Goal: Transaction & Acquisition: Purchase product/service

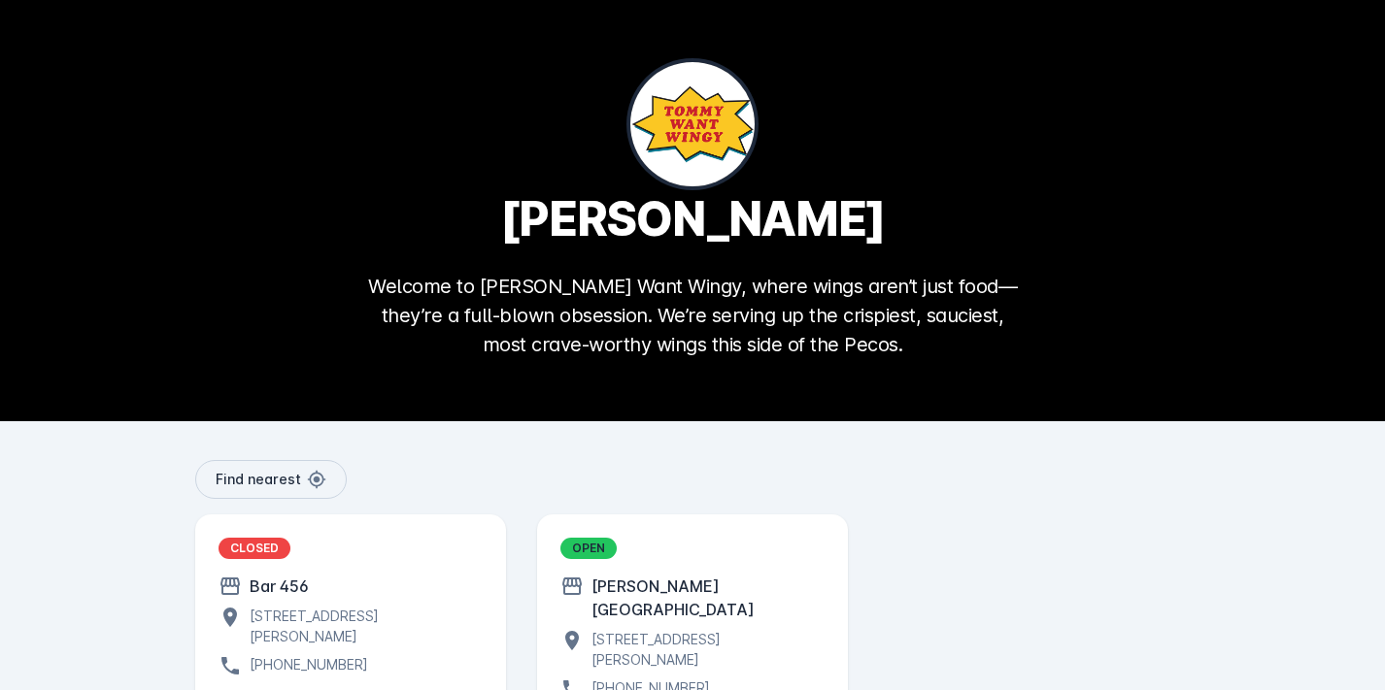
scroll to position [119, 0]
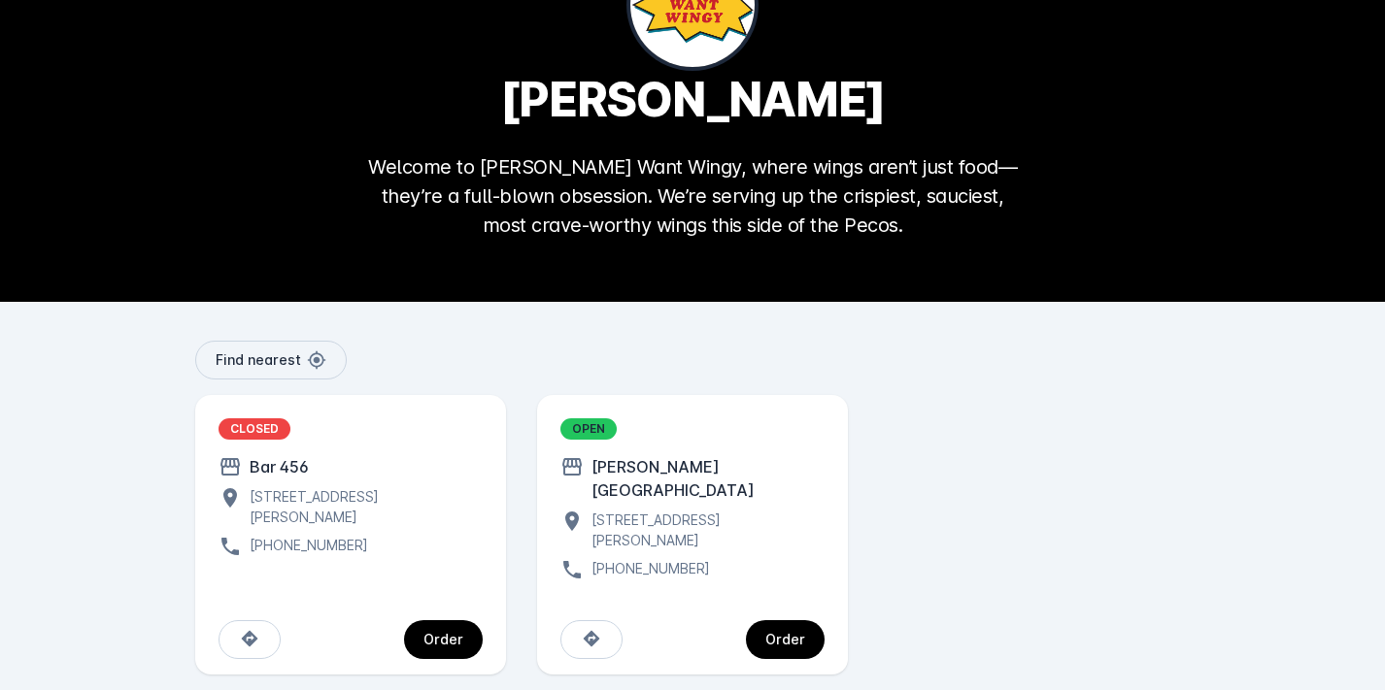
click at [676, 510] on div "[STREET_ADDRESS][PERSON_NAME]" at bounding box center [704, 530] width 241 height 41
click at [800, 633] on div "Order" at bounding box center [785, 640] width 40 height 14
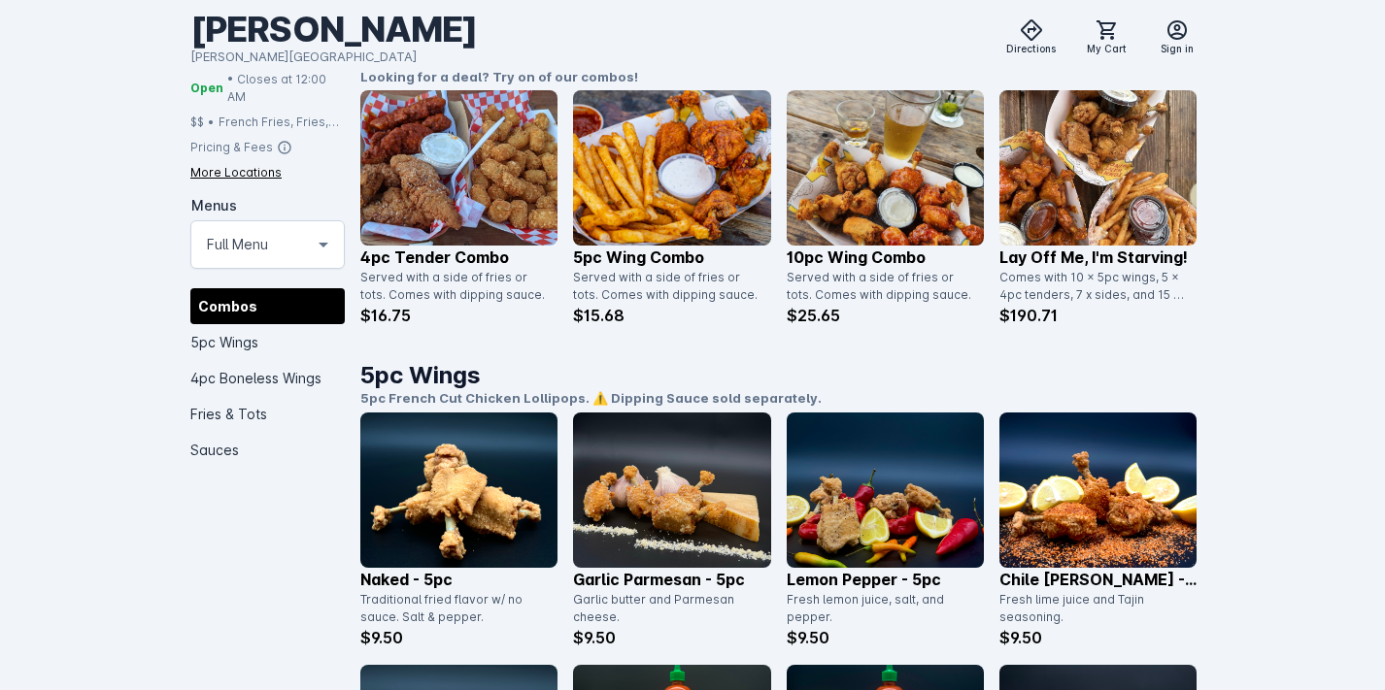
scroll to position [505, 0]
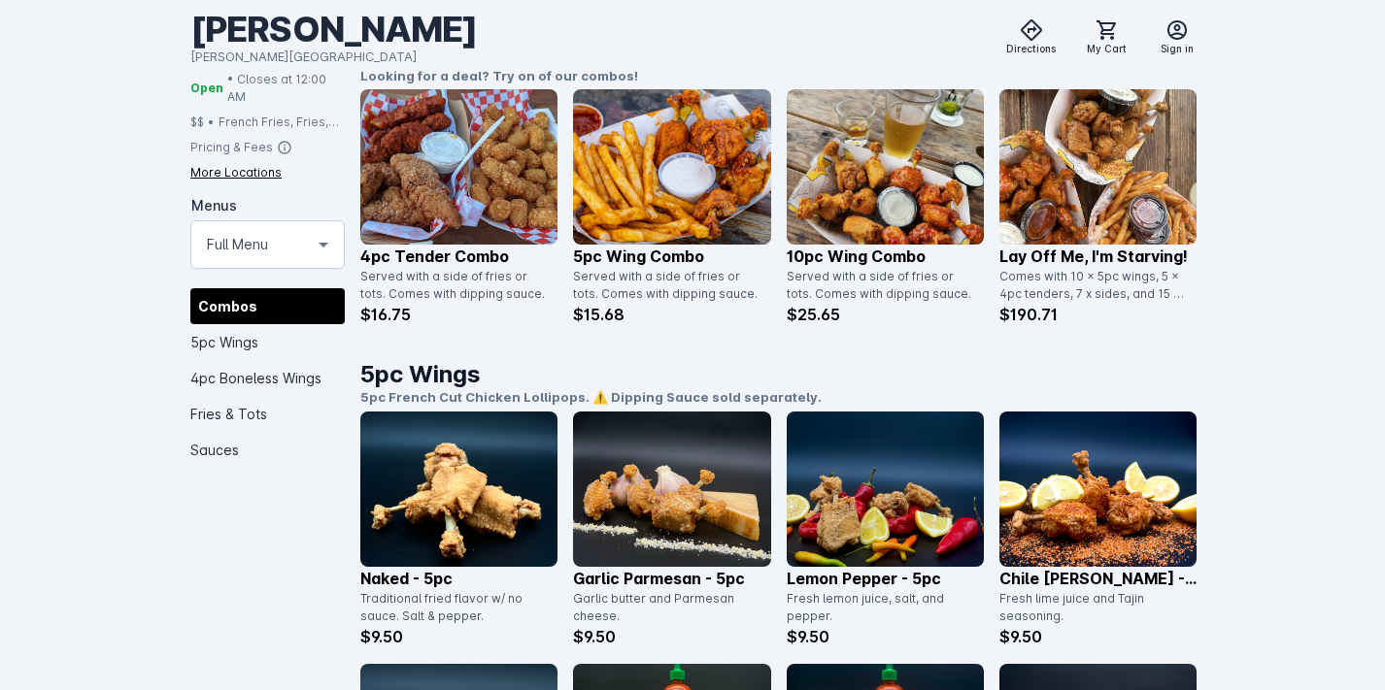
click at [847, 200] on img at bounding box center [885, 166] width 197 height 155
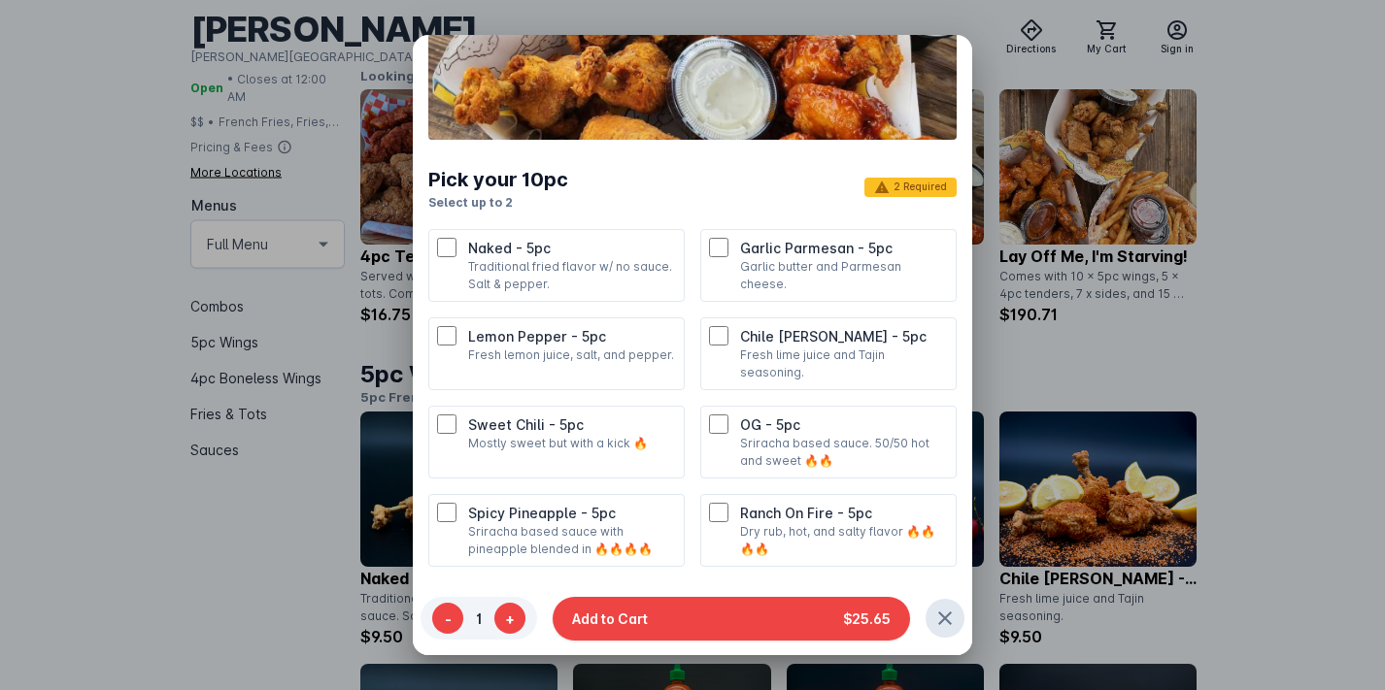
scroll to position [0, 0]
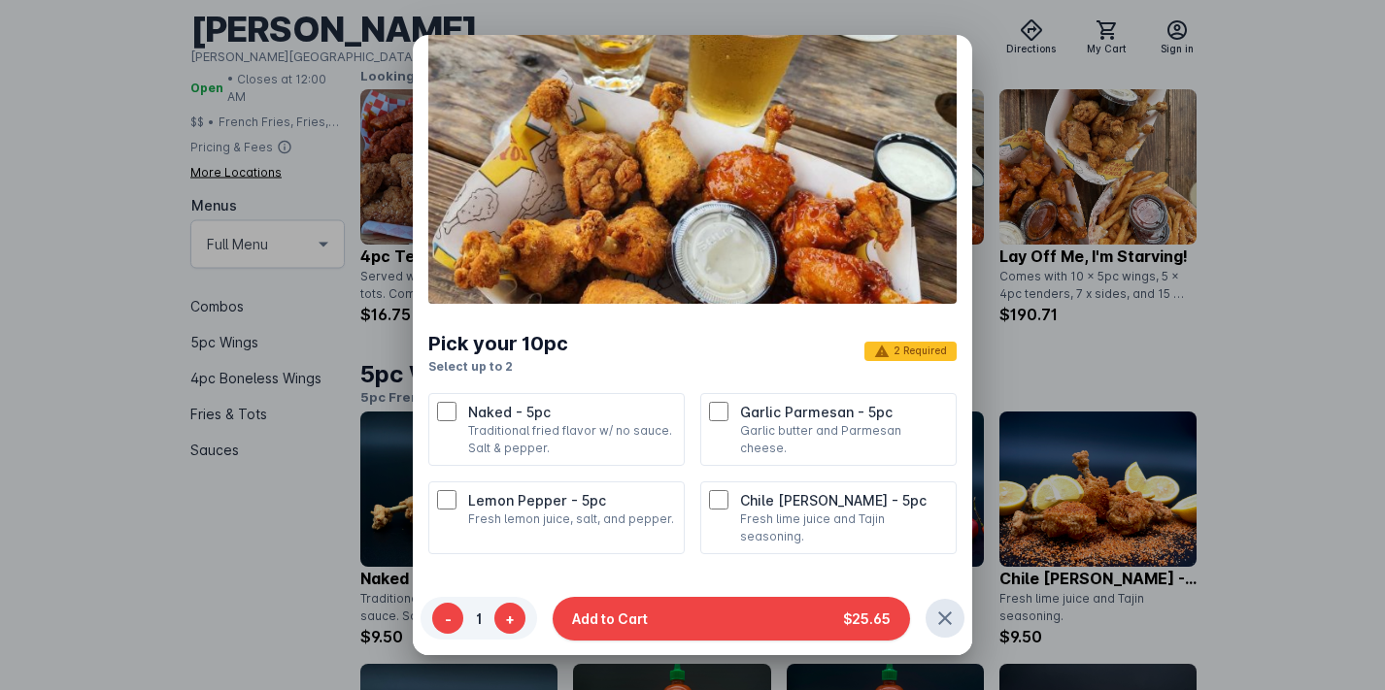
click at [172, 526] on div at bounding box center [692, 345] width 1385 height 690
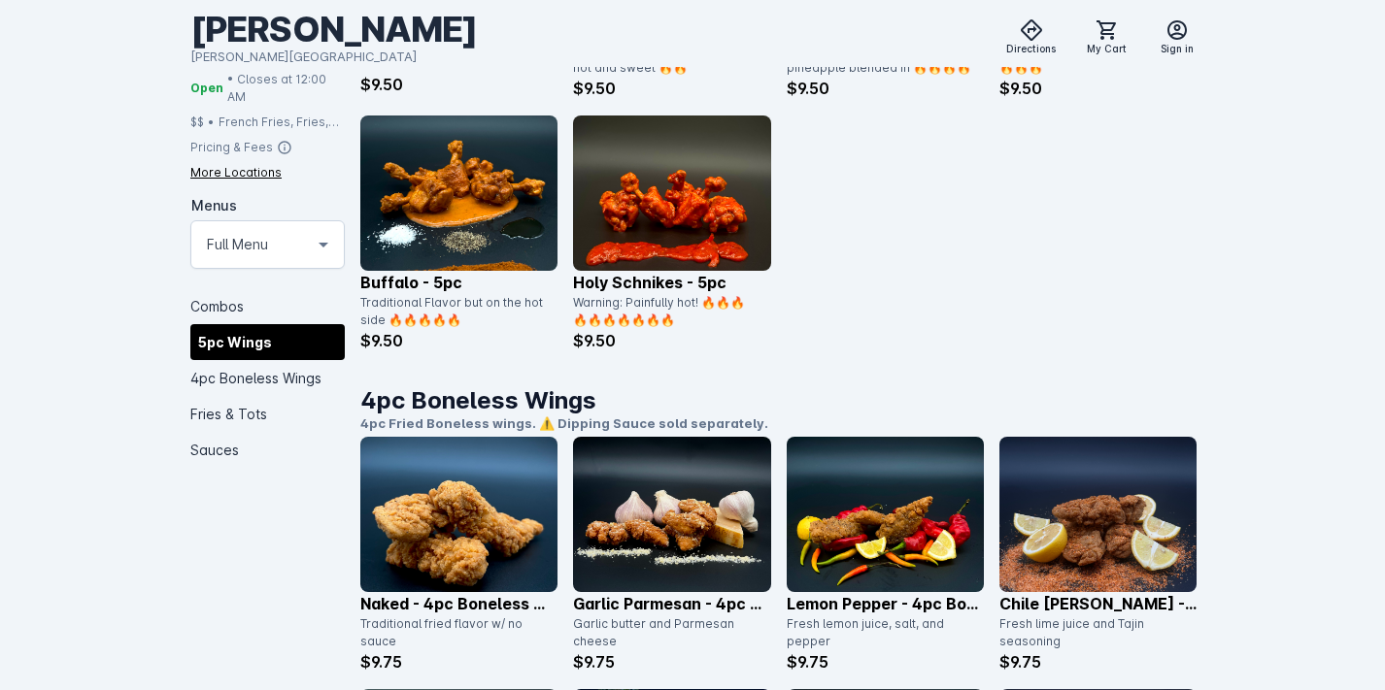
scroll to position [1309, 0]
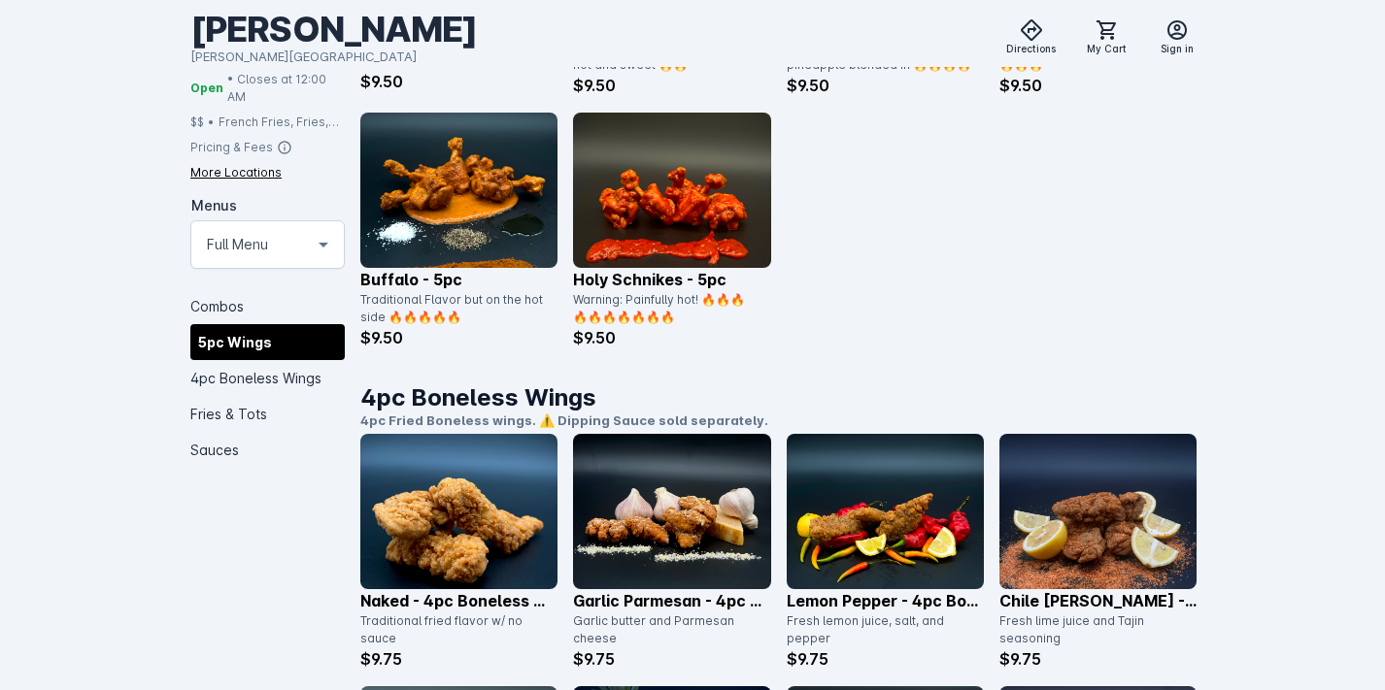
click at [483, 219] on img at bounding box center [458, 190] width 197 height 155
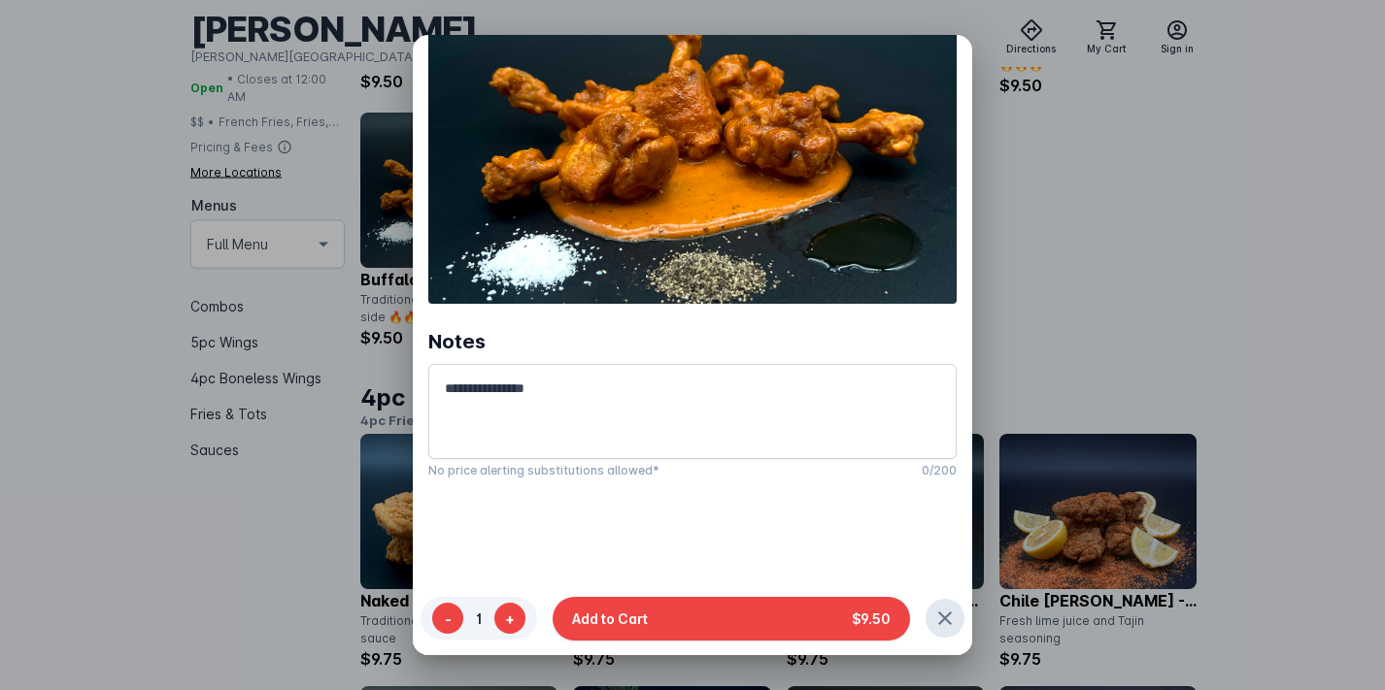
scroll to position [0, 0]
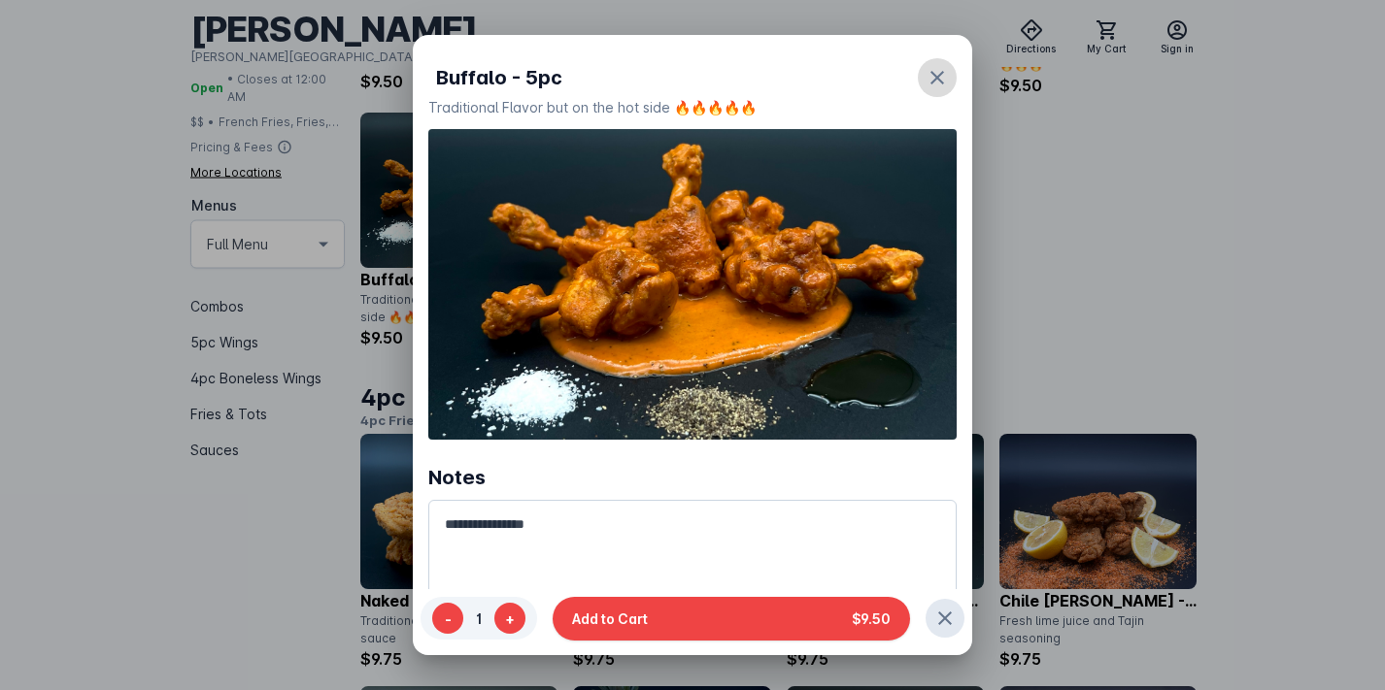
click at [936, 75] on icon "button" at bounding box center [936, 77] width 23 height 23
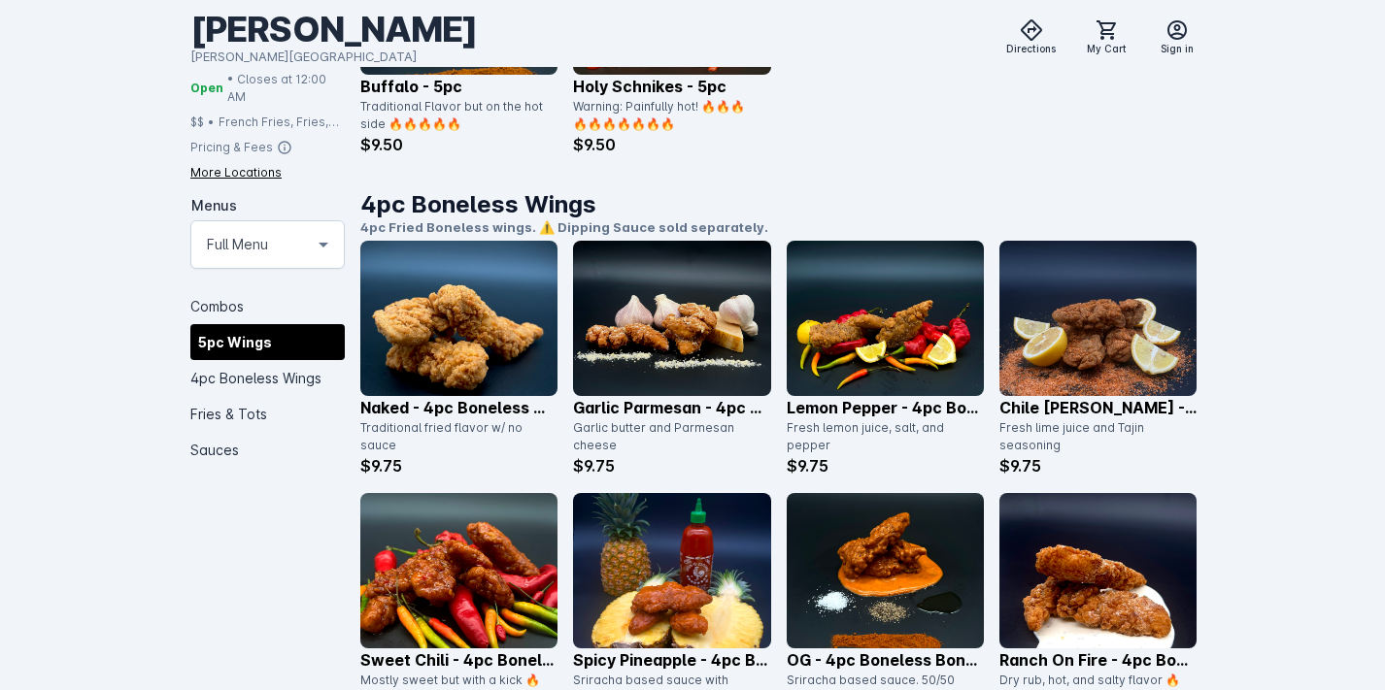
scroll to position [1528, 0]
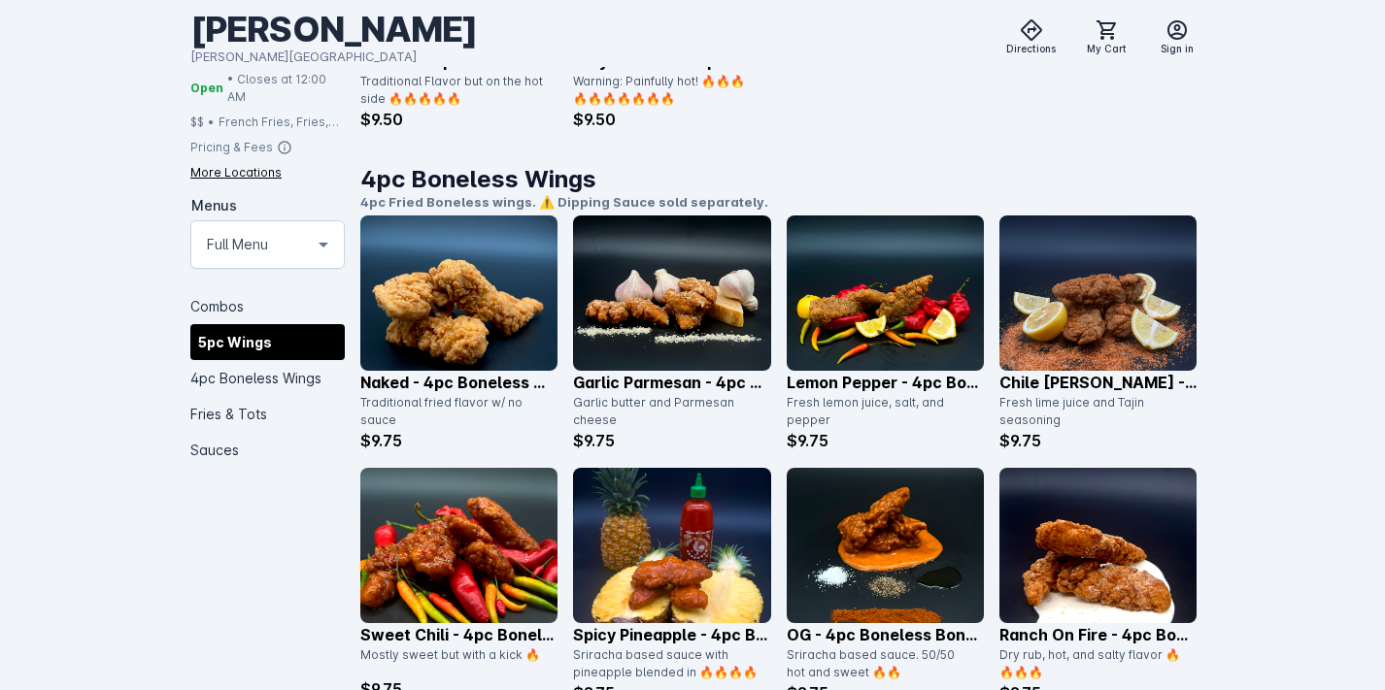
click at [493, 304] on img at bounding box center [458, 293] width 197 height 155
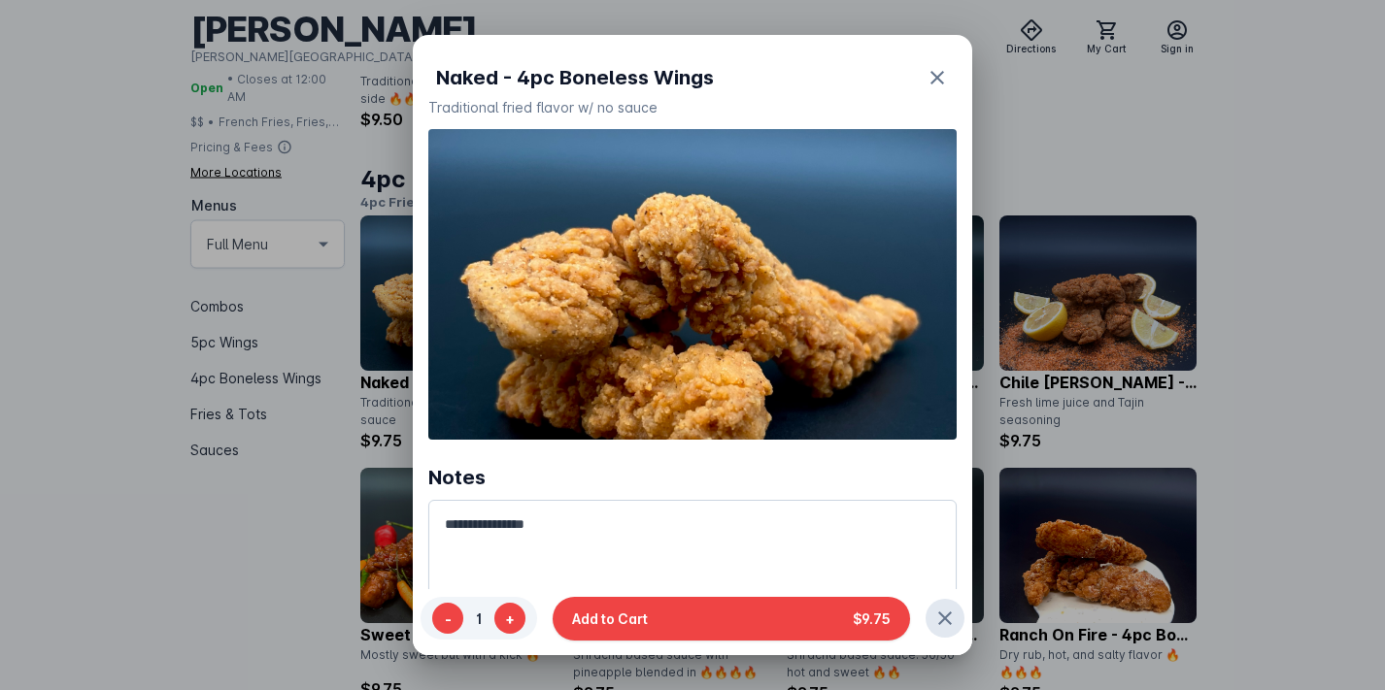
click at [1029, 117] on div at bounding box center [692, 345] width 1385 height 690
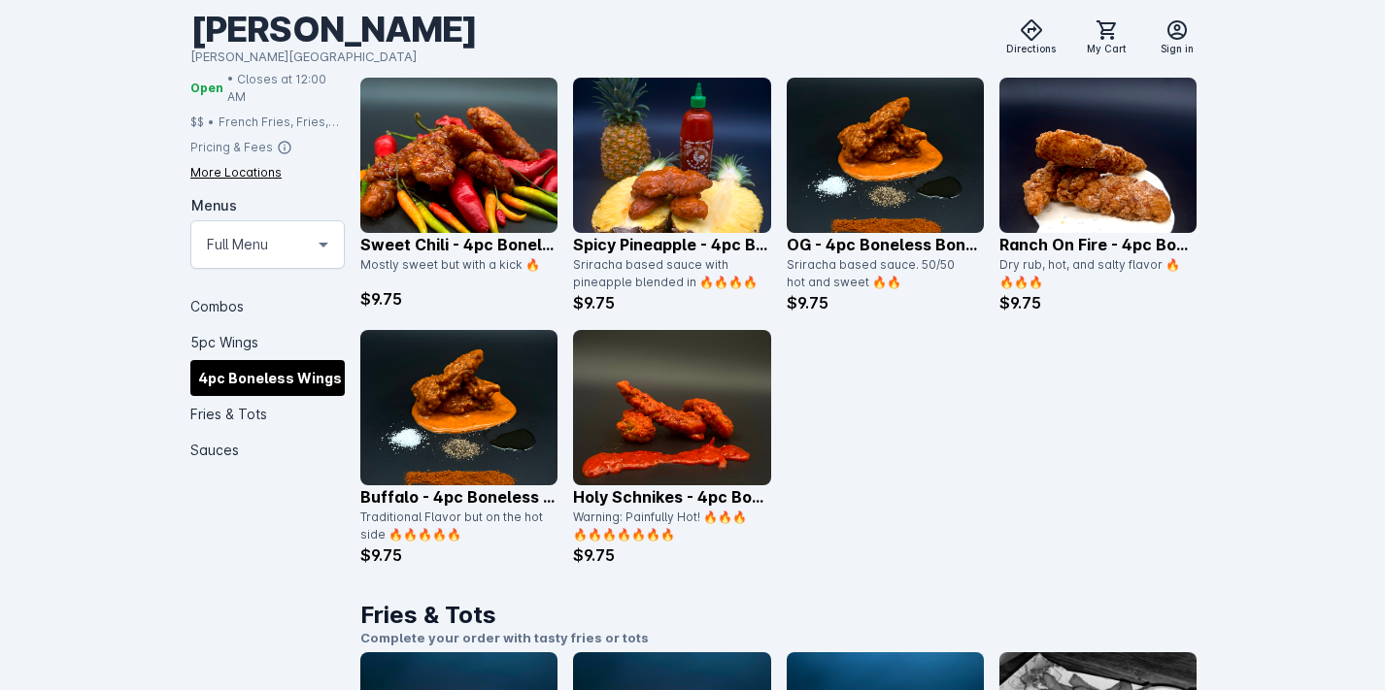
scroll to position [1921, 0]
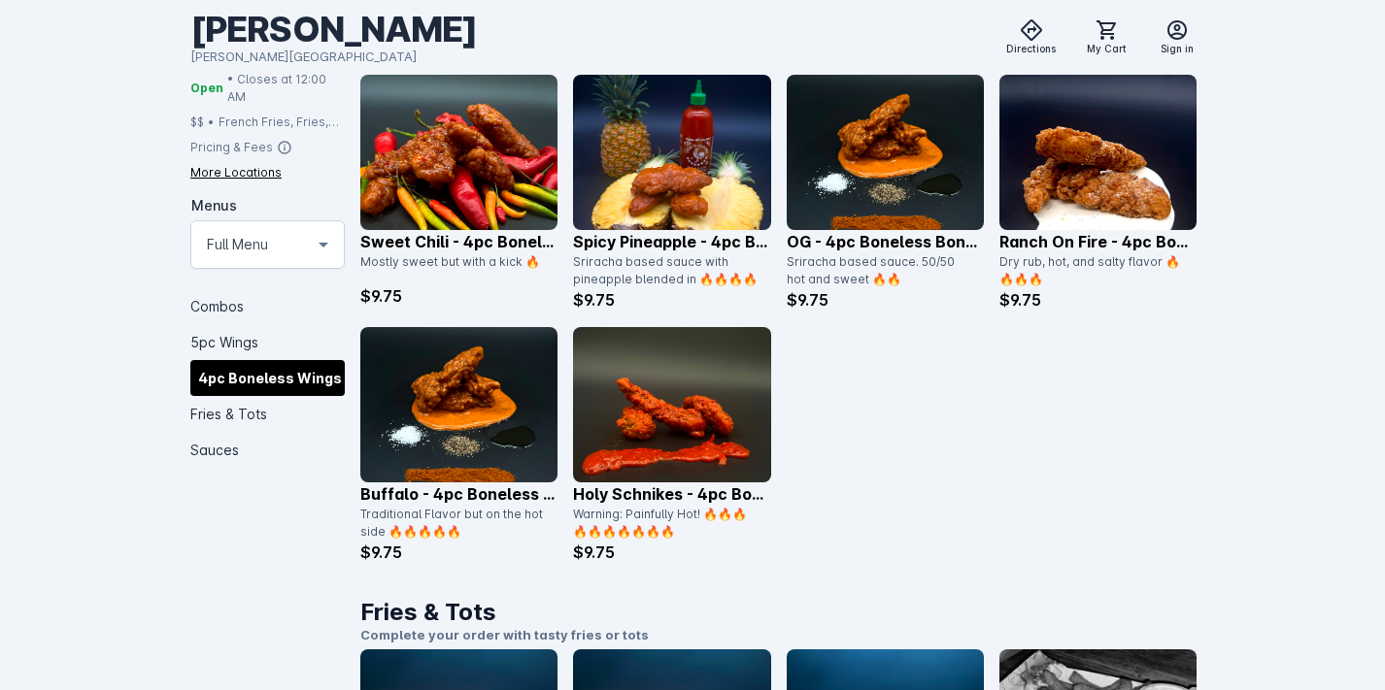
click at [857, 190] on img at bounding box center [885, 152] width 197 height 155
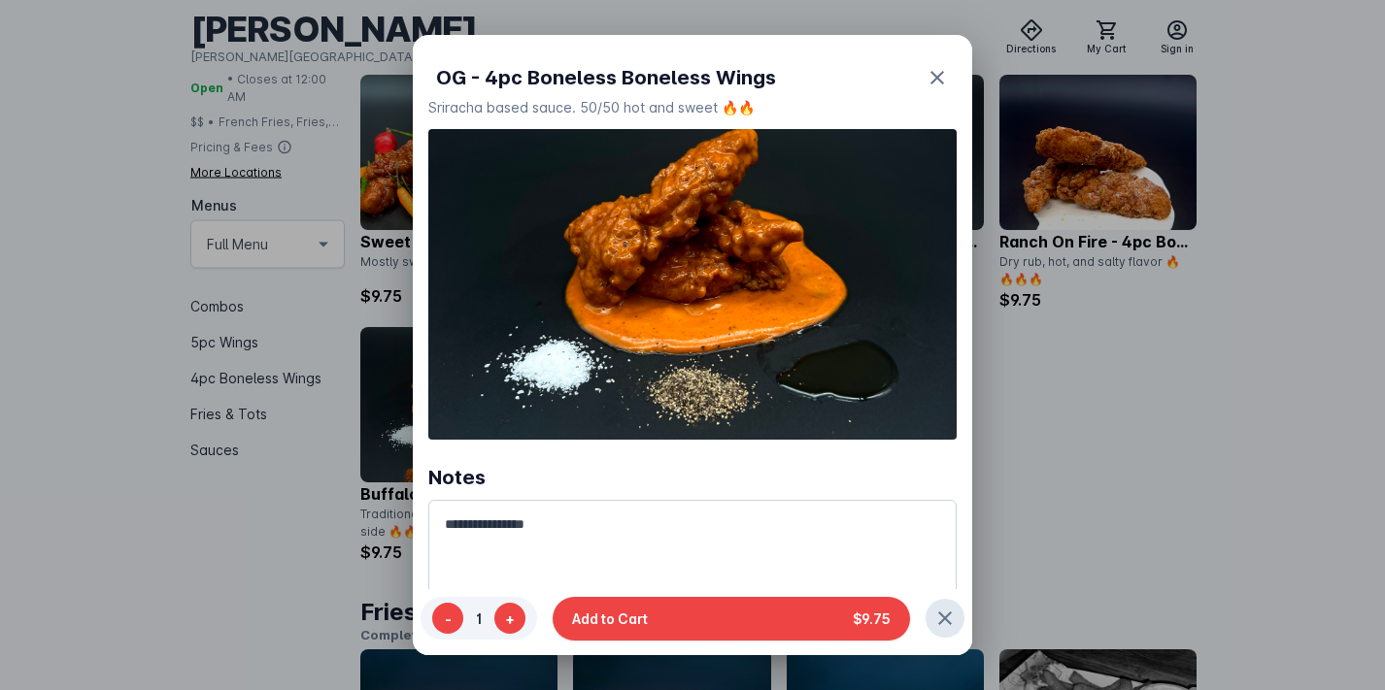
click at [1105, 335] on div at bounding box center [692, 345] width 1385 height 690
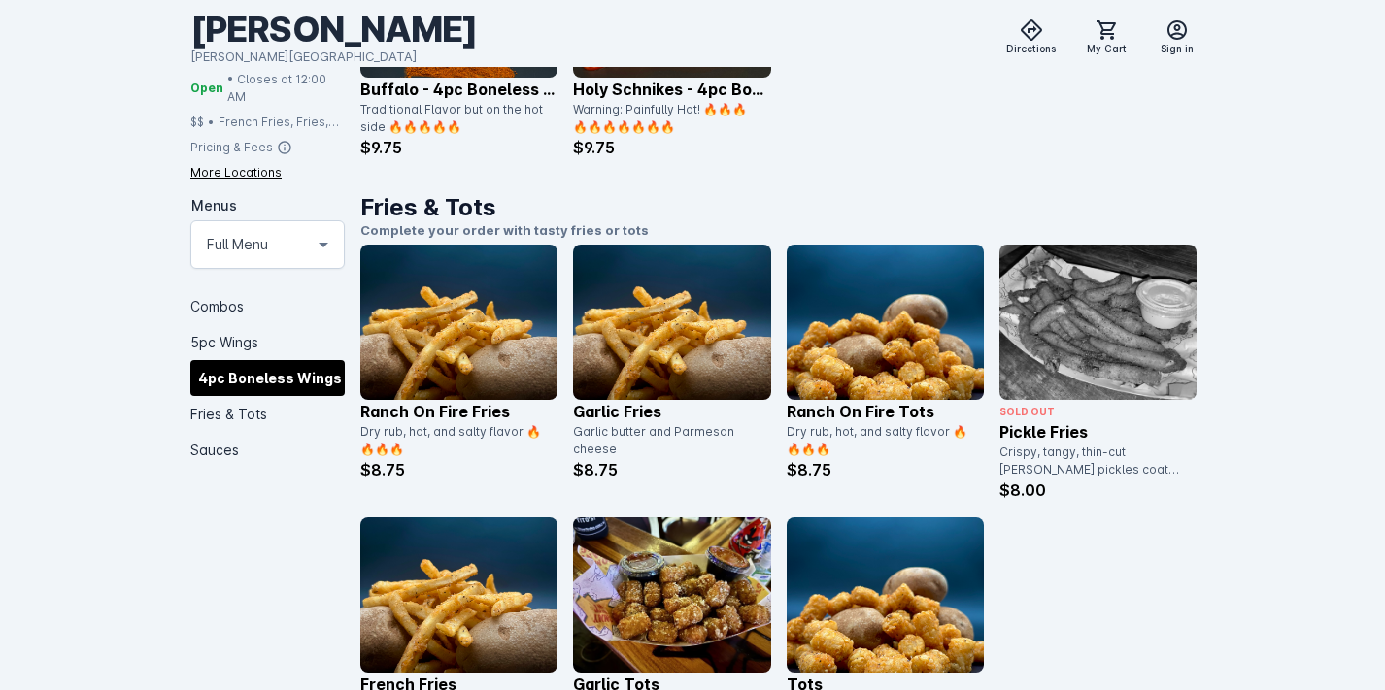
scroll to position [2003, 0]
